Goal: Find specific page/section: Find specific page/section

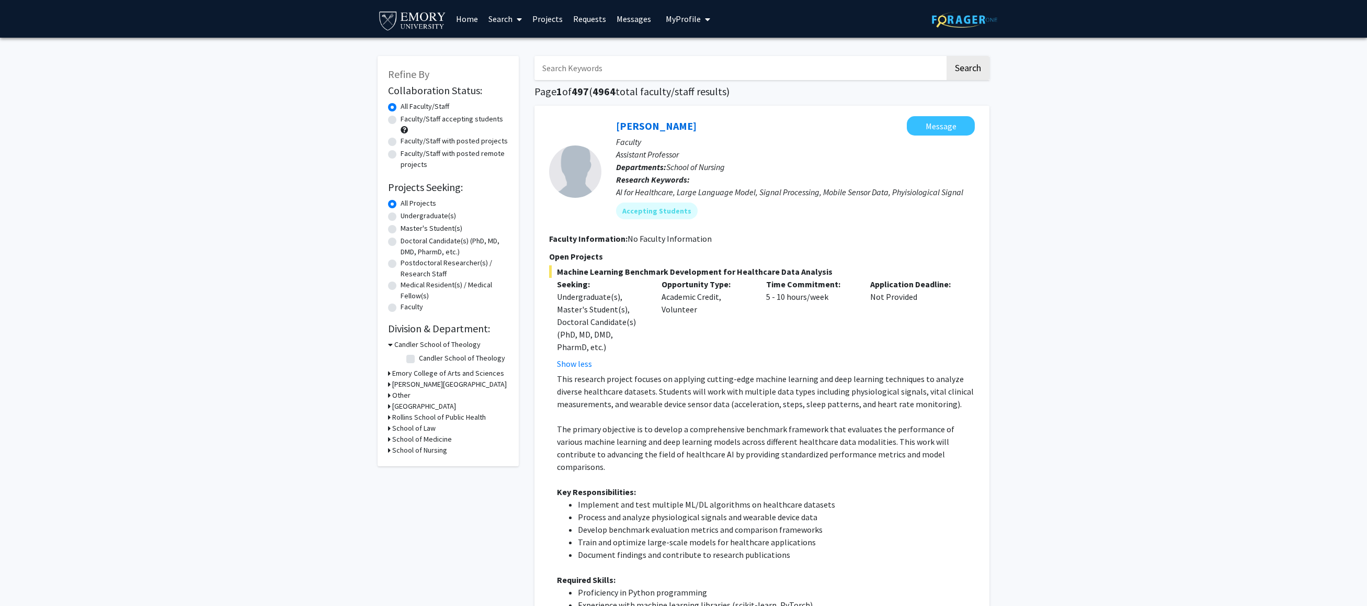
click at [419, 18] on img at bounding box center [413, 20] width 70 height 24
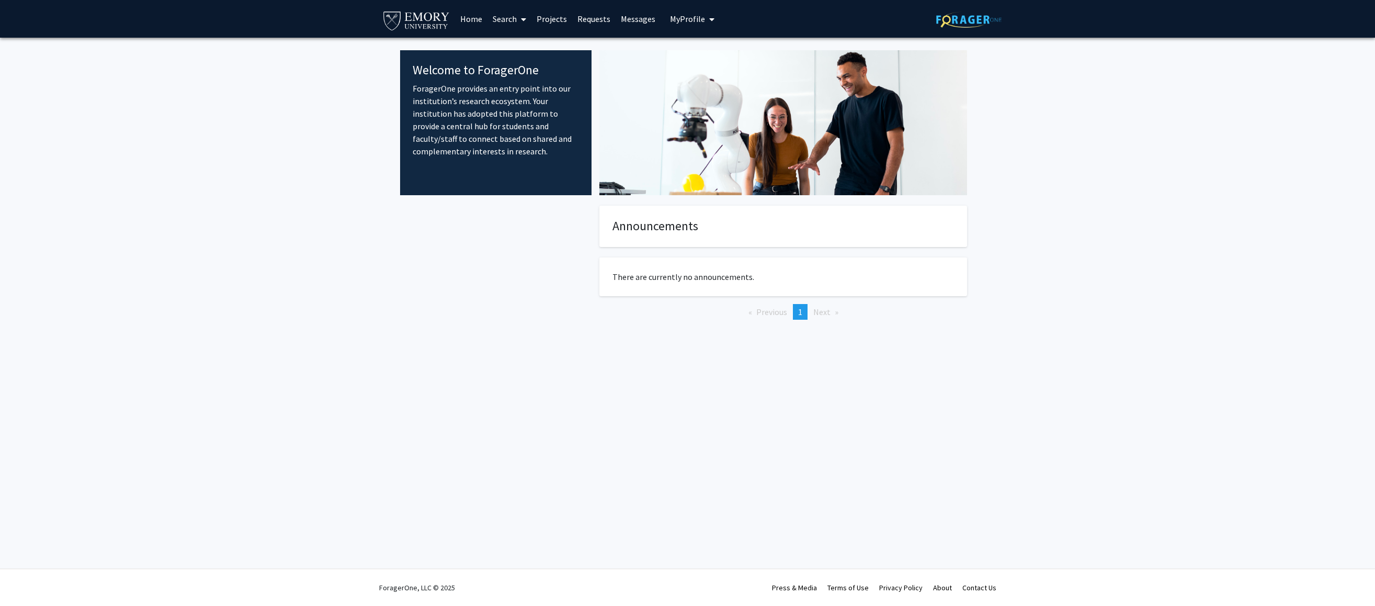
click at [418, 401] on div "Skip navigation Home Search Projects Requests Messages My Profile [PERSON_NAME]…" at bounding box center [687, 303] width 1375 height 606
click at [512, 15] on link "Search" at bounding box center [509, 19] width 44 height 37
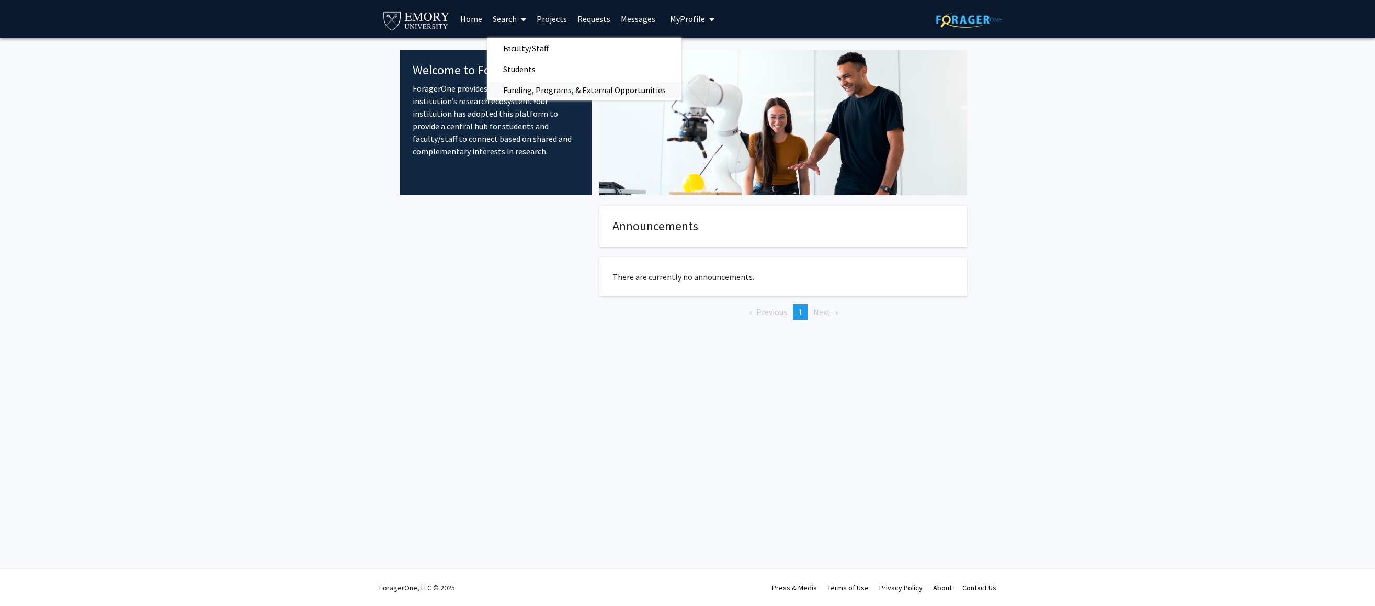
click at [550, 93] on span "Funding, Programs, & External Opportunities" at bounding box center [584, 90] width 194 height 21
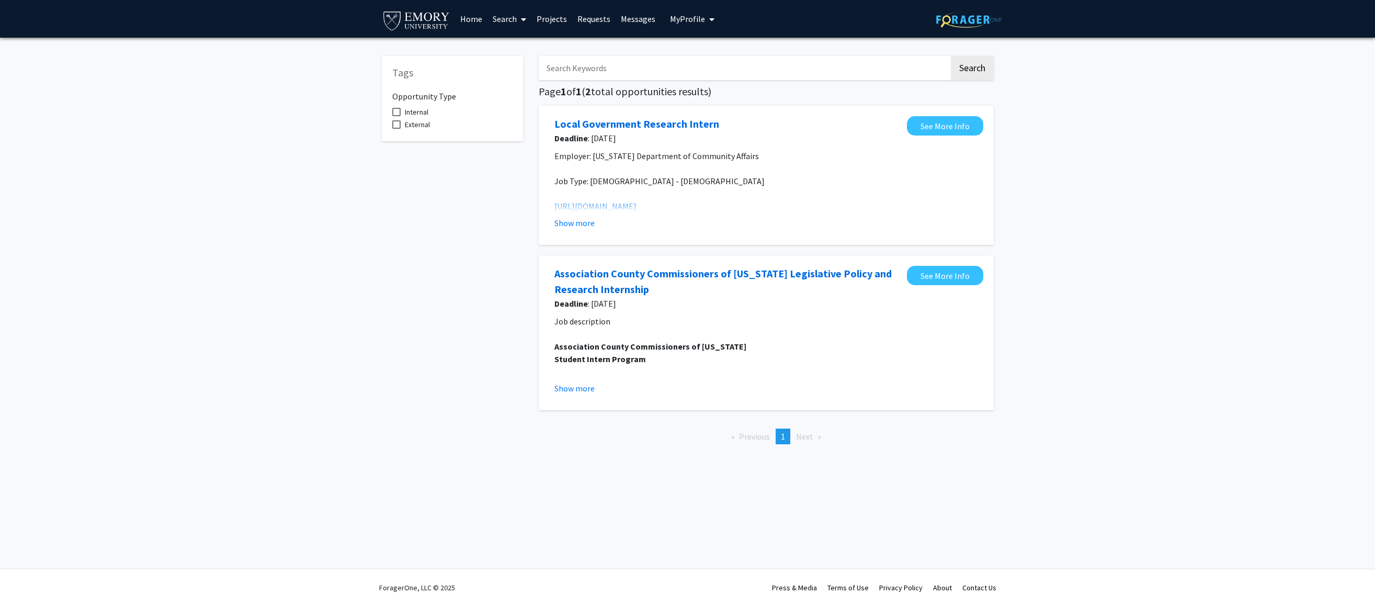
click at [432, 276] on div "Tags Opportunity Type Internal External" at bounding box center [452, 249] width 157 height 407
click at [605, 25] on link "Requests" at bounding box center [593, 19] width 43 height 37
